Goal: Information Seeking & Learning: Learn about a topic

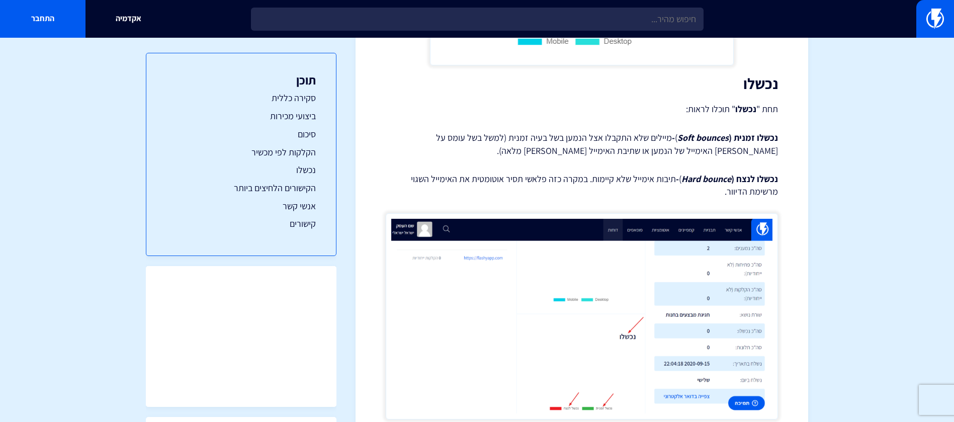
click at [609, 20] on input "text" at bounding box center [477, 19] width 452 height 23
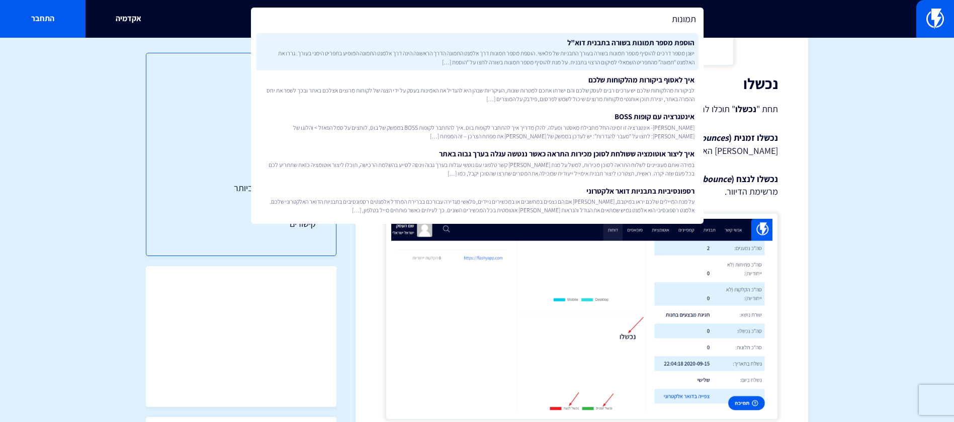
type input "תמונות"
click at [633, 50] on span "ישנן מספר דרכים להוסיף מספר תמונות בשורה בעורך התבניות של פלאשי. הוספת מספר תמו…" at bounding box center [477, 57] width 434 height 17
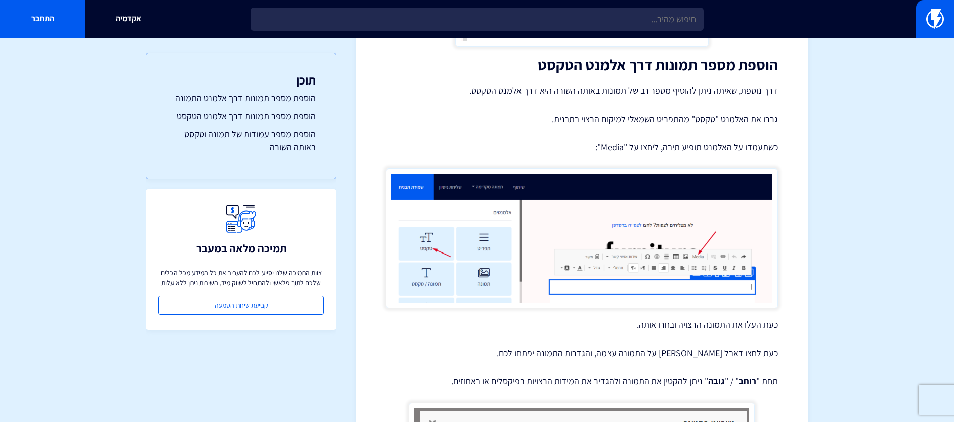
scroll to position [916, 0]
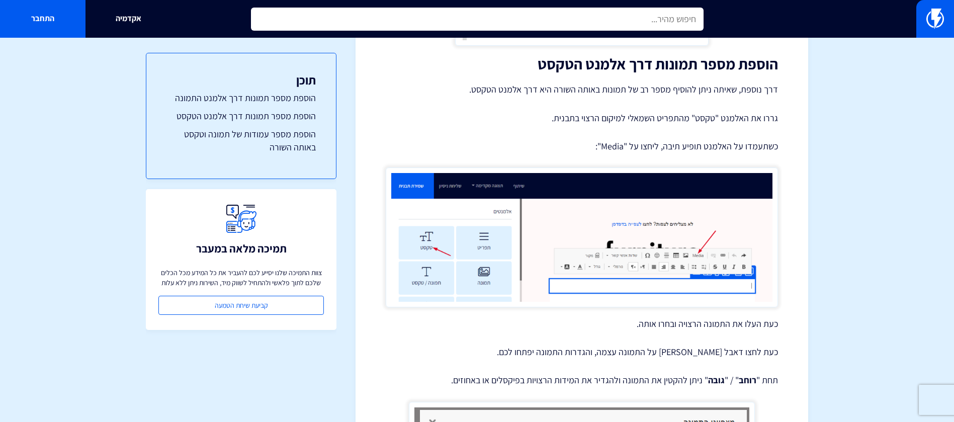
click at [592, 12] on input "text" at bounding box center [477, 19] width 452 height 23
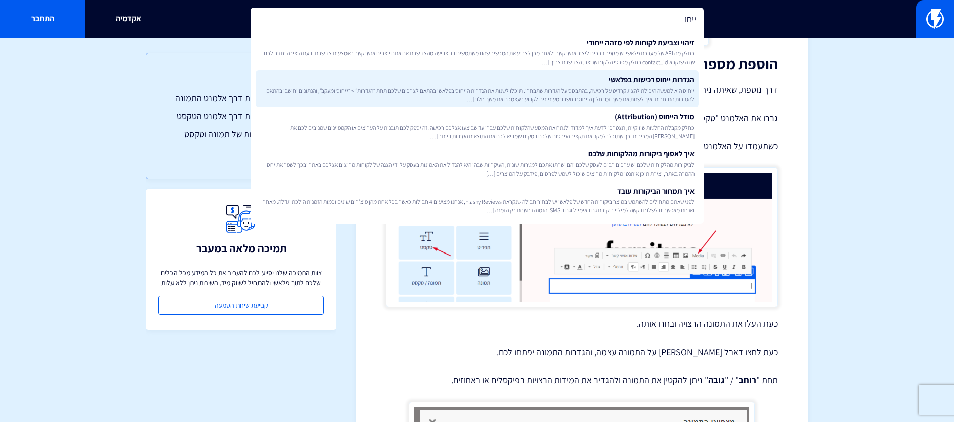
type input "ייחו"
click at [591, 92] on span "ייחוס הוא למעשה היכולת להציג קרדיט על רכישה, בהתבסס על הגדרות שתבחרו. תוכלו לשנ…" at bounding box center [477, 94] width 434 height 17
